Goal: Task Accomplishment & Management: Manage account settings

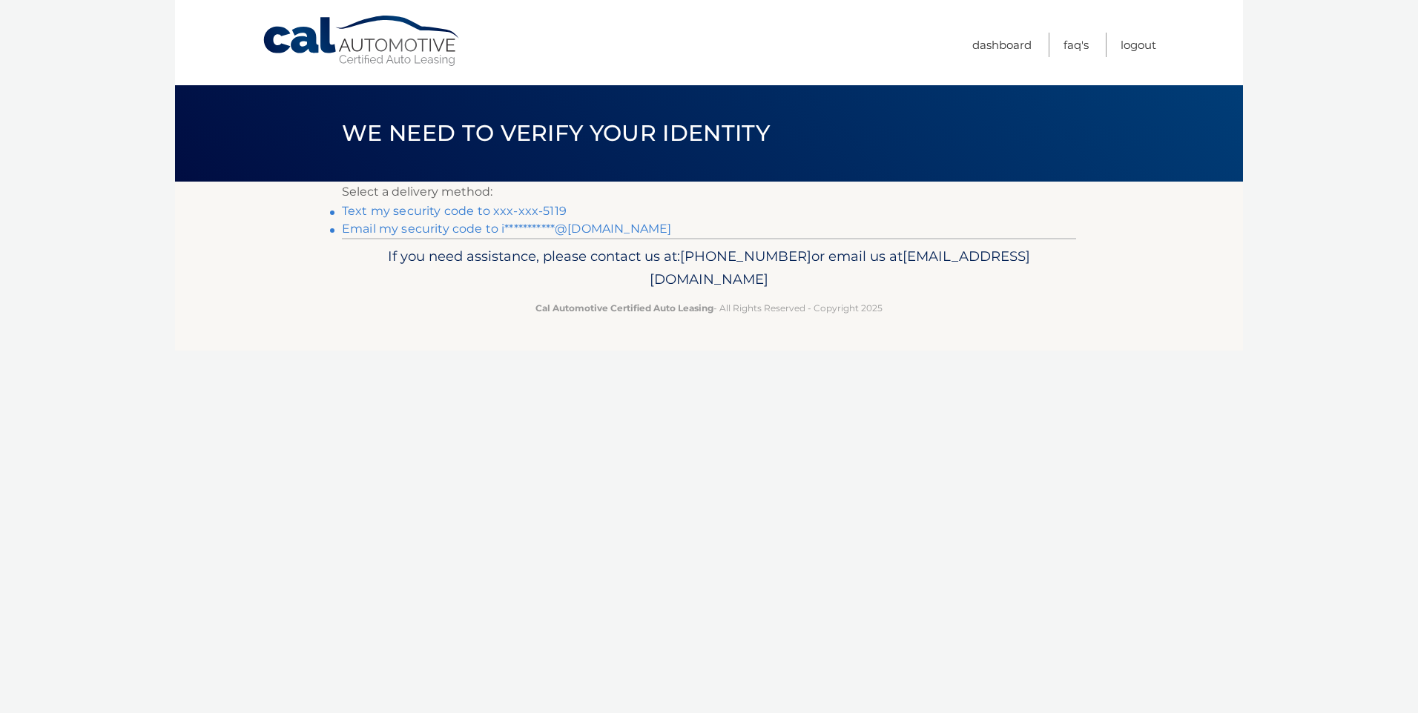
click at [503, 211] on link "Text my security code to xxx-xxx-5119" at bounding box center [454, 211] width 225 height 14
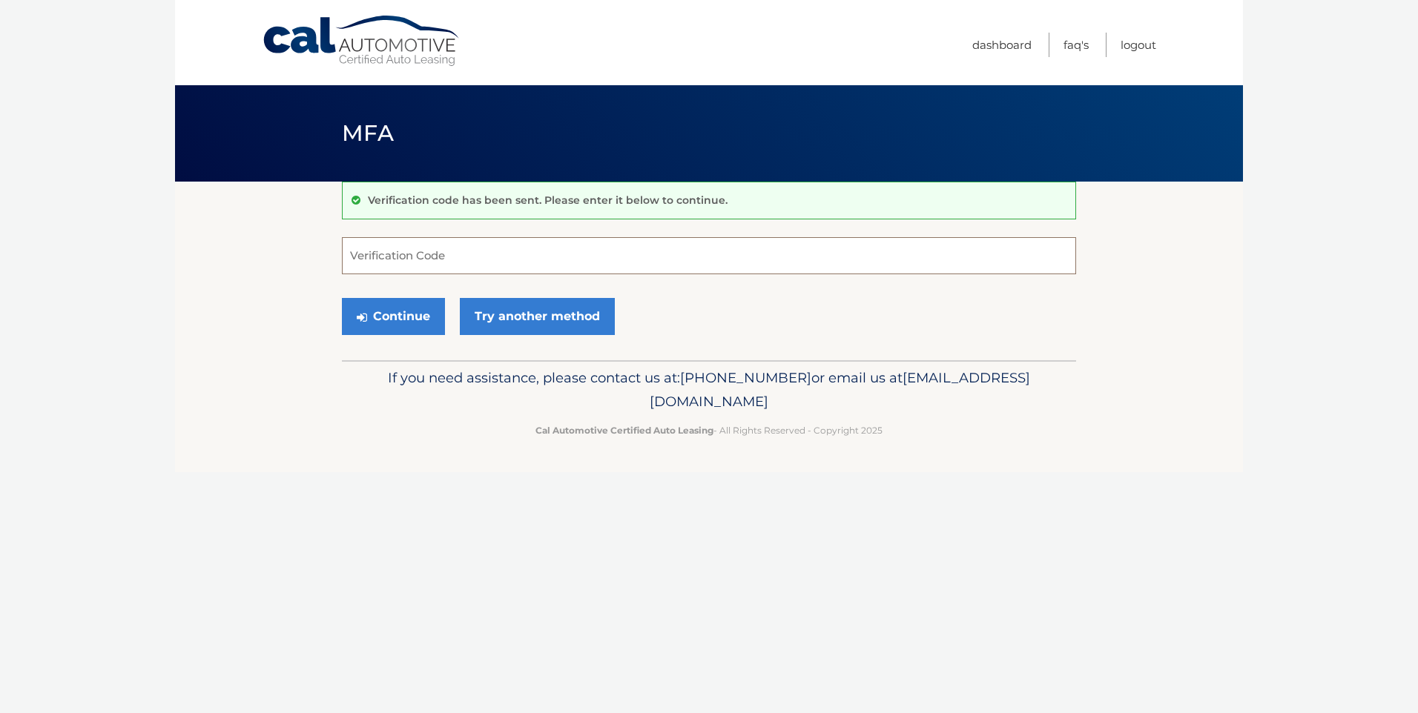
click at [401, 246] on input "Verification Code" at bounding box center [709, 255] width 734 height 37
type input "167326"
click at [411, 317] on button "Continue" at bounding box center [393, 316] width 103 height 37
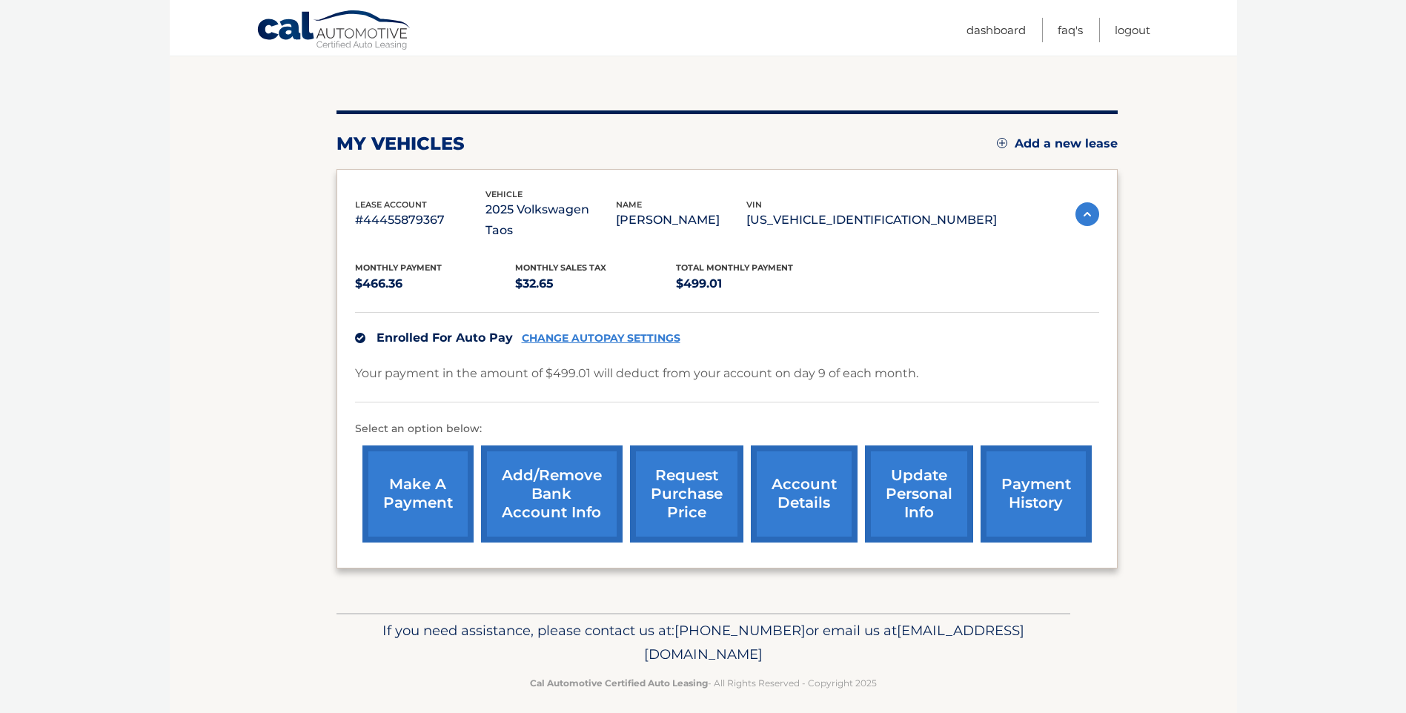
scroll to position [148, 0]
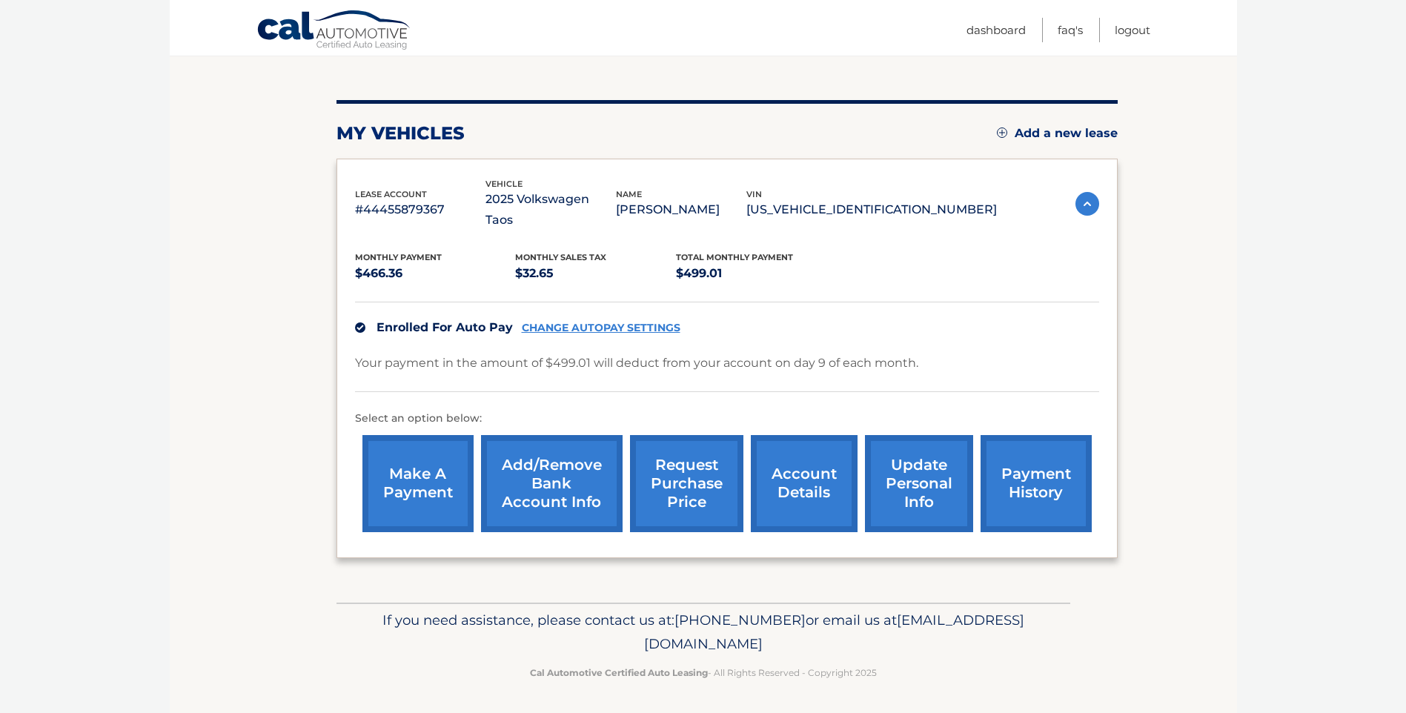
click at [420, 483] on link "make a payment" at bounding box center [418, 483] width 111 height 97
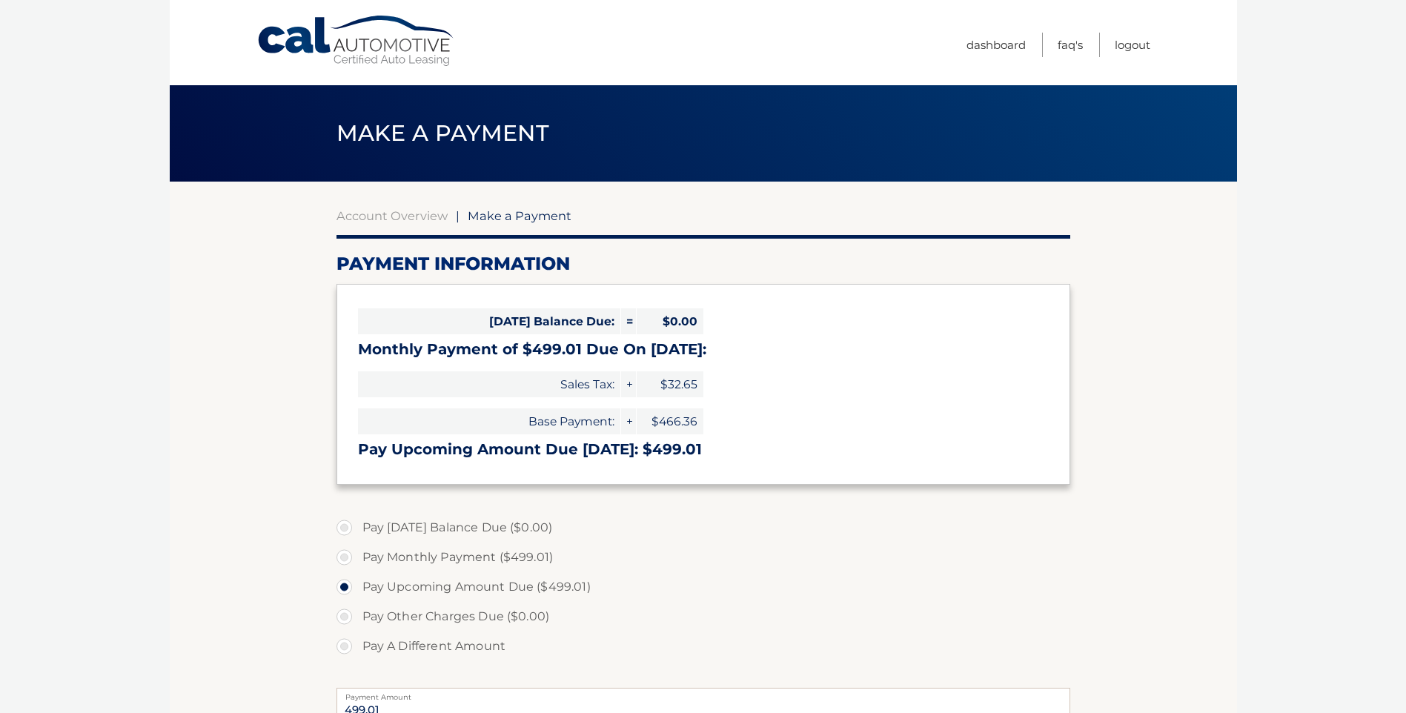
select select "YWI3ZTU3ZmYtNGRiMS00MDE1LTg5YTgtNjhjOGQxNzYyNDAx"
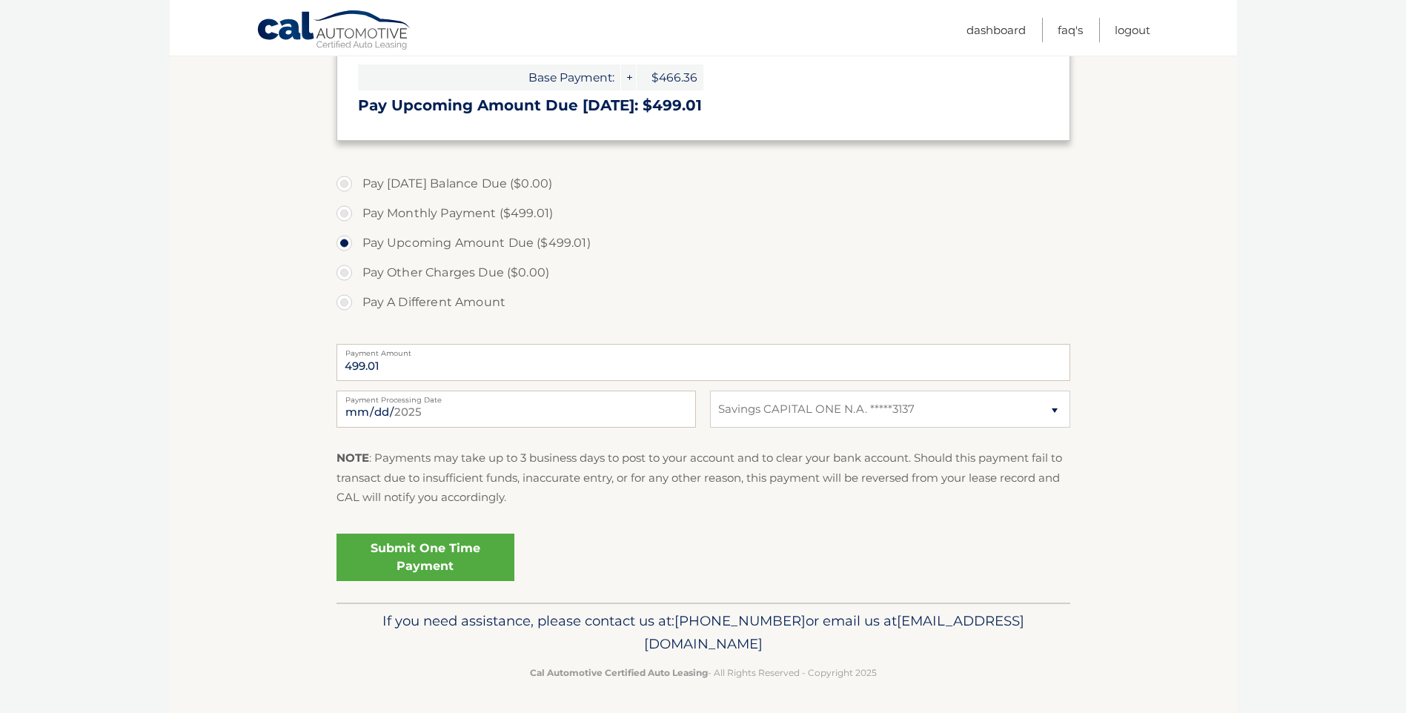
scroll to position [346, 0]
click at [1057, 407] on select "Select Bank Account Savings CAPITAL ONE N.A. *****3137" at bounding box center [890, 406] width 360 height 37
click at [1069, 254] on label "Pay Upcoming Amount Due ($499.01)" at bounding box center [704, 241] width 734 height 30
click at [357, 250] on input "Pay Upcoming Amount Due ($499.01)" at bounding box center [350, 238] width 15 height 24
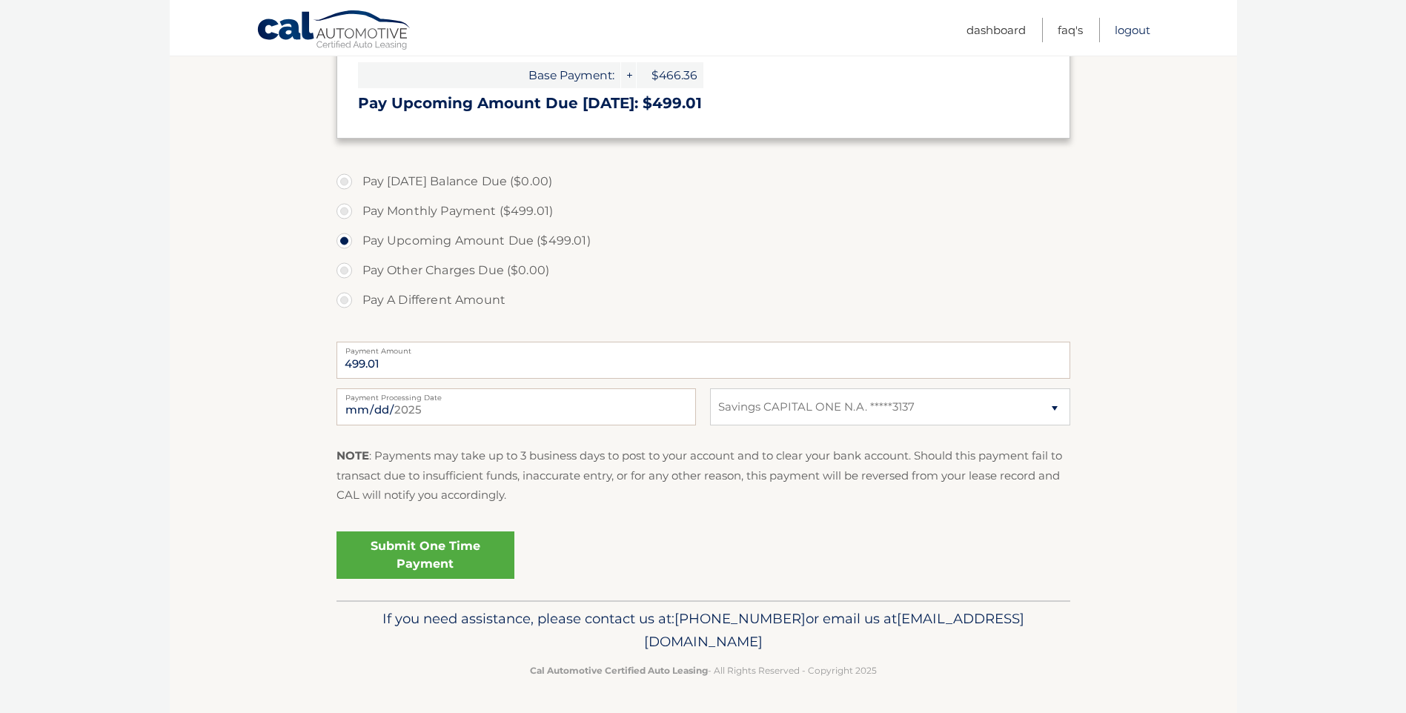
click at [1129, 29] on link "Logout" at bounding box center [1133, 30] width 36 height 24
